Goal: Answer question/provide support: Answer question/provide support

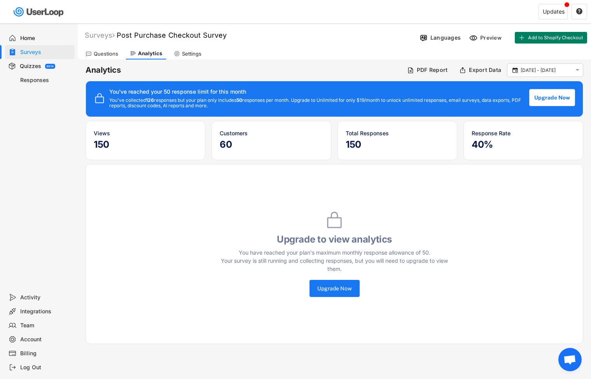
click at [35, 67] on div "Quizzes" at bounding box center [30, 66] width 21 height 7
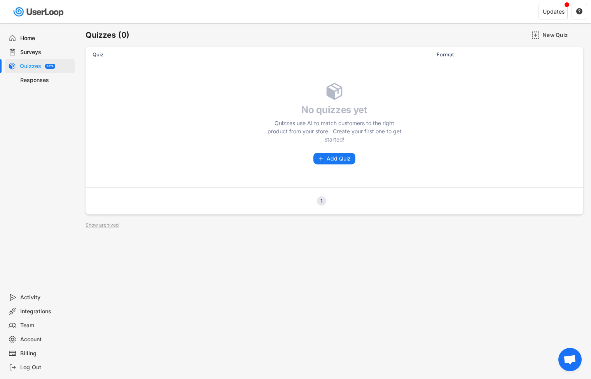
click at [32, 80] on div "Responses" at bounding box center [45, 80] width 51 height 7
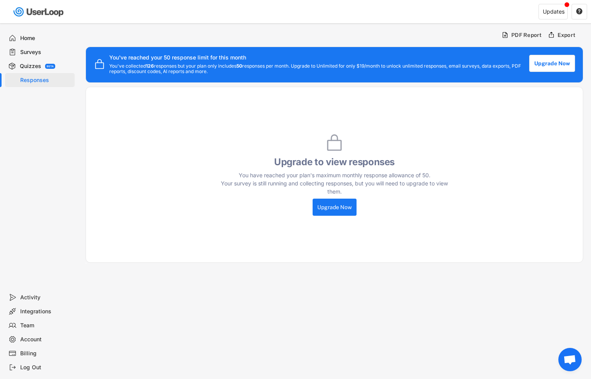
click at [33, 49] on div "Surveys" at bounding box center [45, 52] width 51 height 7
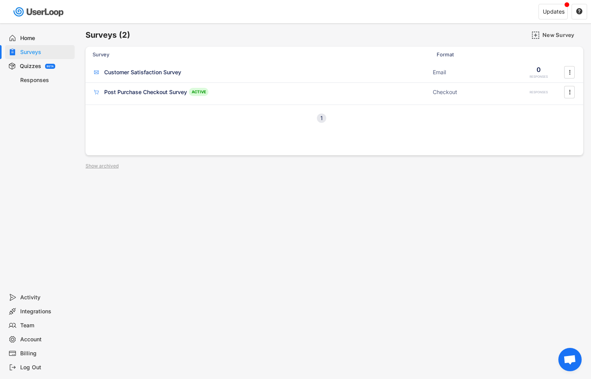
click at [37, 36] on div "Home" at bounding box center [45, 38] width 51 height 7
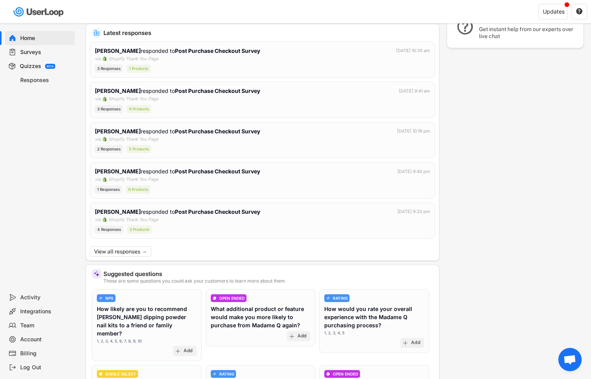
scroll to position [138, 0]
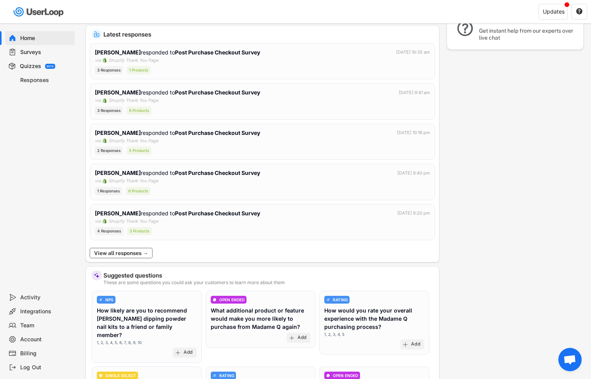
click at [129, 255] on button "View all responses →" at bounding box center [121, 253] width 63 height 10
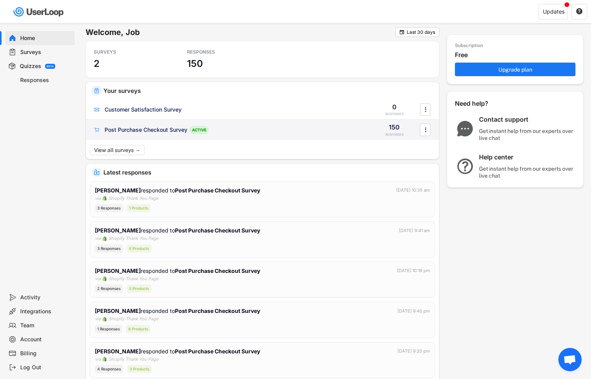
click at [173, 131] on div "Post Purchase Checkout Survey" at bounding box center [146, 130] width 83 height 8
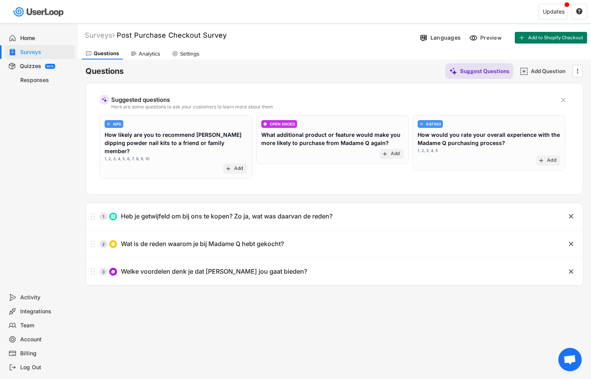
click at [112, 53] on div "Questions" at bounding box center [106, 53] width 25 height 7
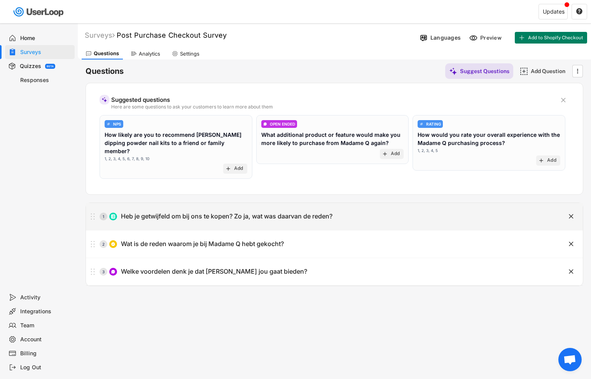
click at [277, 209] on div "1 Heb je getwijfeld om bij ons te kopen? Zo ja, wat was daarvan de reden?" at bounding box center [315, 217] width 458 height 16
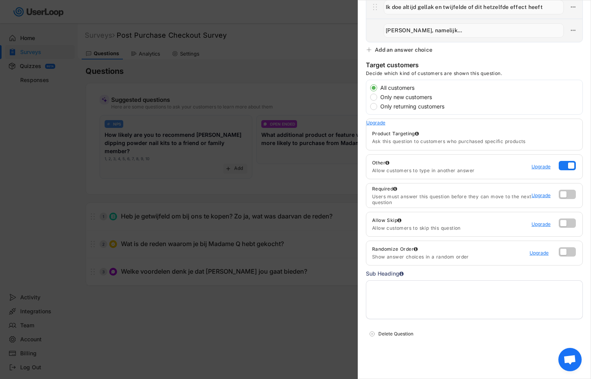
click at [451, 296] on textarea at bounding box center [474, 299] width 217 height 39
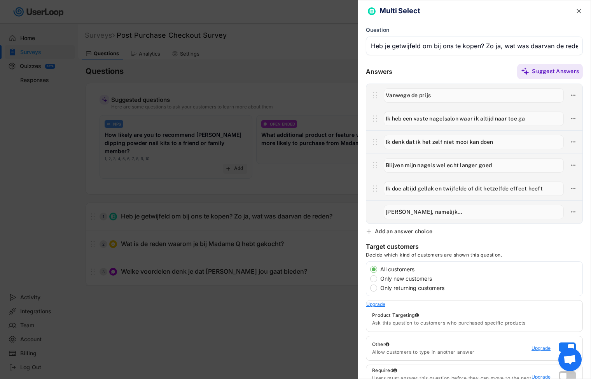
click at [243, 207] on div at bounding box center [295, 189] width 591 height 379
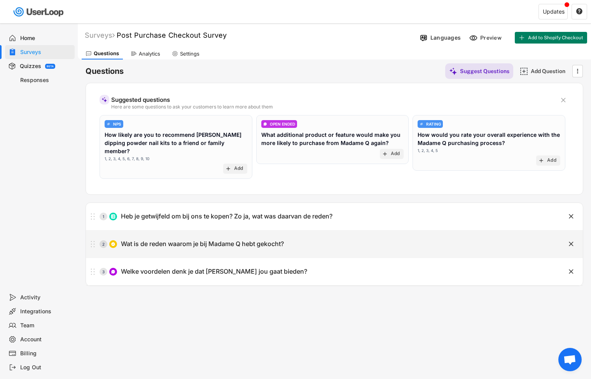
click at [242, 240] on div "Wat is de reden waarom je bij Madame Q hebt gekocht?" at bounding box center [202, 244] width 163 height 8
type input "Wat is de reden waarom je bij Madame Q hebt gekocht?"
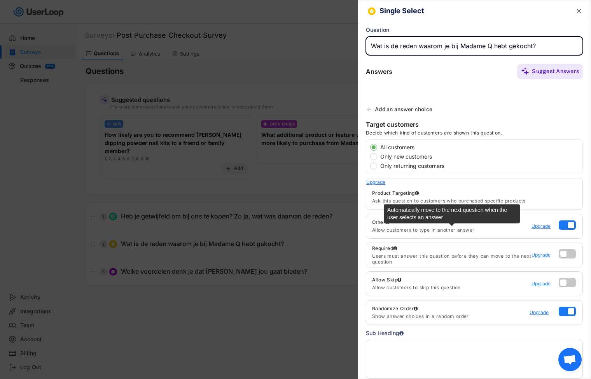
type input "Je hebt geen UV Lamp nodig"
type input "Kostenbesparend in vergelijking met de nagelsalon"
type input "Je loopt geen kans op een acrylatenallergie"
type input "Gemakkelijk aan te brengen"
type input "Salonkwaliteit nagels thuis"
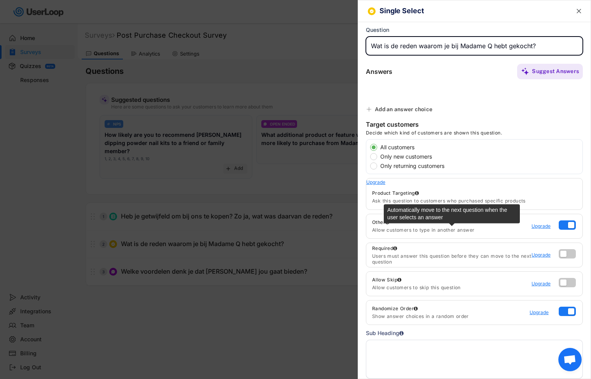
type input "Ruime keuze aan kleuren"
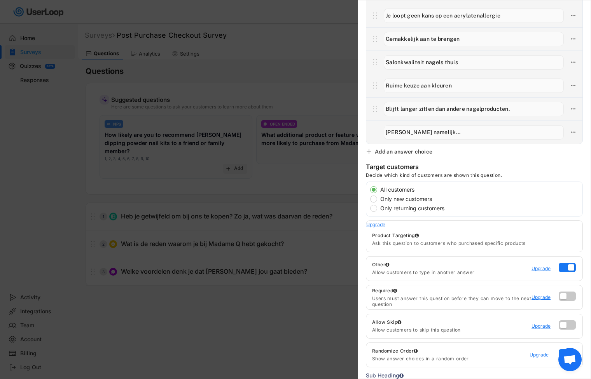
scroll to position [228, 0]
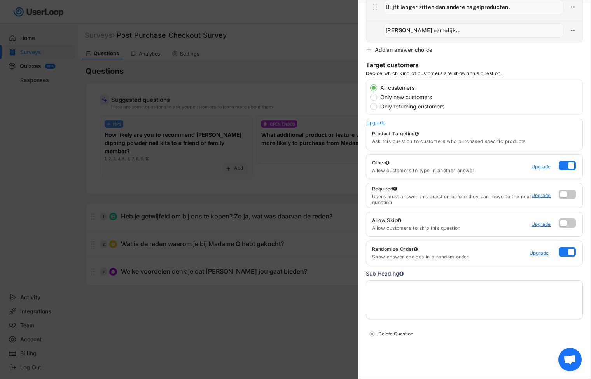
click at [270, 320] on div at bounding box center [295, 189] width 591 height 379
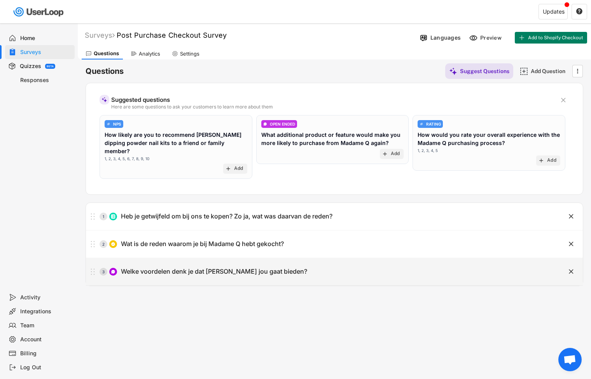
click at [227, 268] on div "Welke voordelen denk je dat [PERSON_NAME] jou gaat bieden?" at bounding box center [214, 272] width 186 height 8
type input "Welke voordelen denk je dat [PERSON_NAME] jou gaat bieden?"
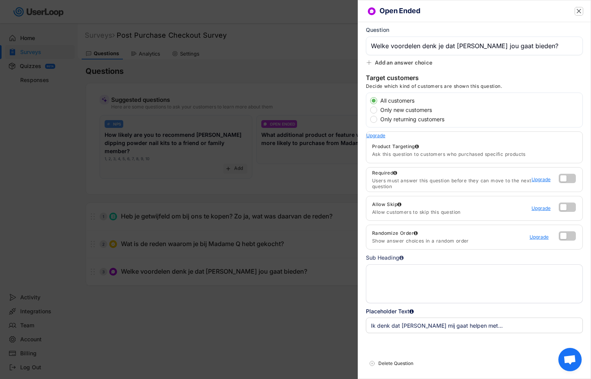
click at [578, 11] on text "" at bounding box center [579, 11] width 5 height 8
